Goal: Information Seeking & Learning: Learn about a topic

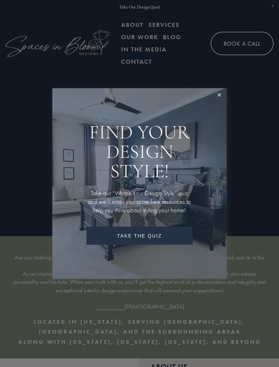
click at [221, 96] on link "Close" at bounding box center [219, 95] width 13 height 13
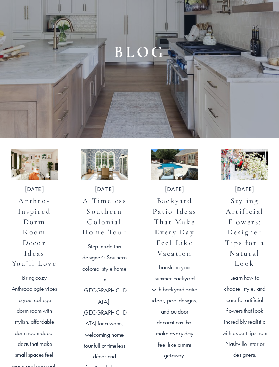
scroll to position [104, 0]
click at [184, 180] on img at bounding box center [174, 164] width 47 height 32
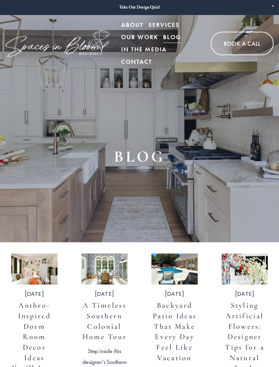
scroll to position [124, 0]
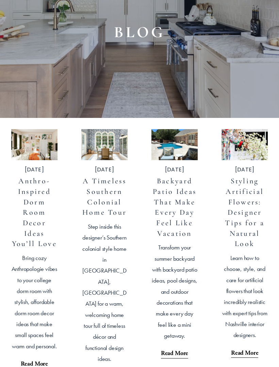
click at [96, 198] on link "A Timeless Southern Colonial Home Tour" at bounding box center [104, 196] width 45 height 40
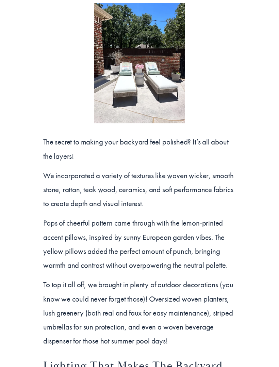
scroll to position [2298, 0]
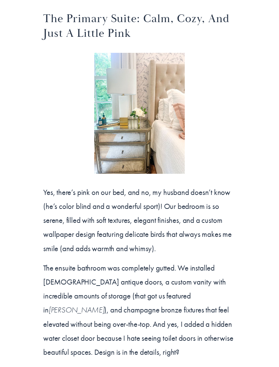
scroll to position [2657, 0]
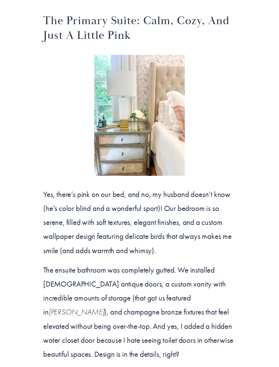
click at [159, 104] on div at bounding box center [139, 115] width 91 height 121
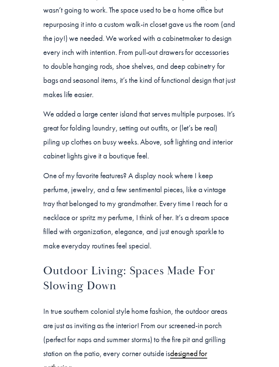
scroll to position [3097, 0]
